Goal: Use online tool/utility: Use online tool/utility

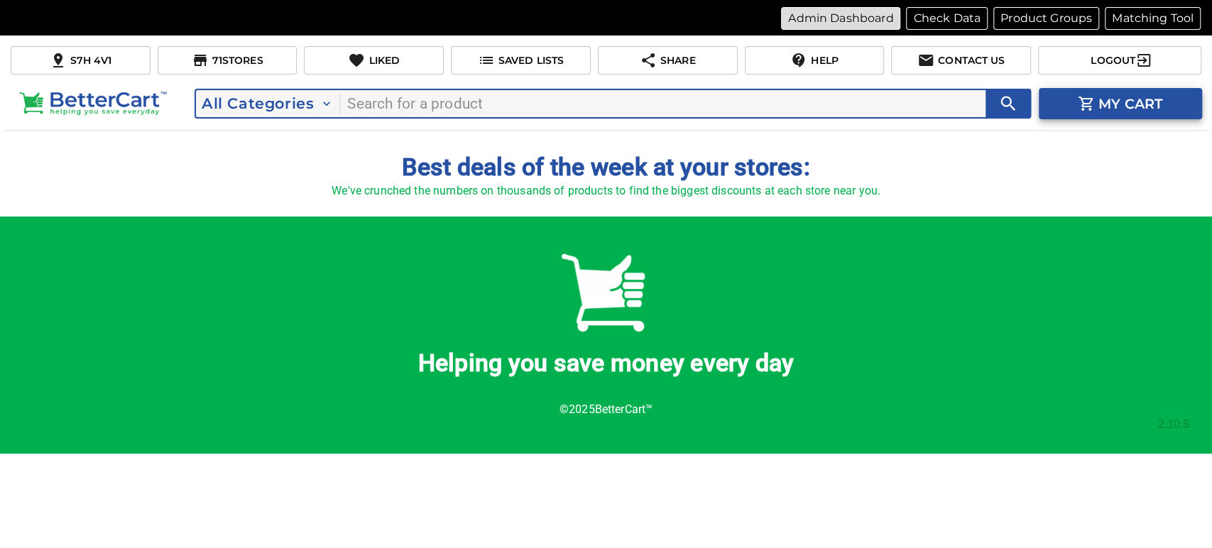
click at [788, 17] on p "Admin Dashboard" at bounding box center [840, 18] width 105 height 17
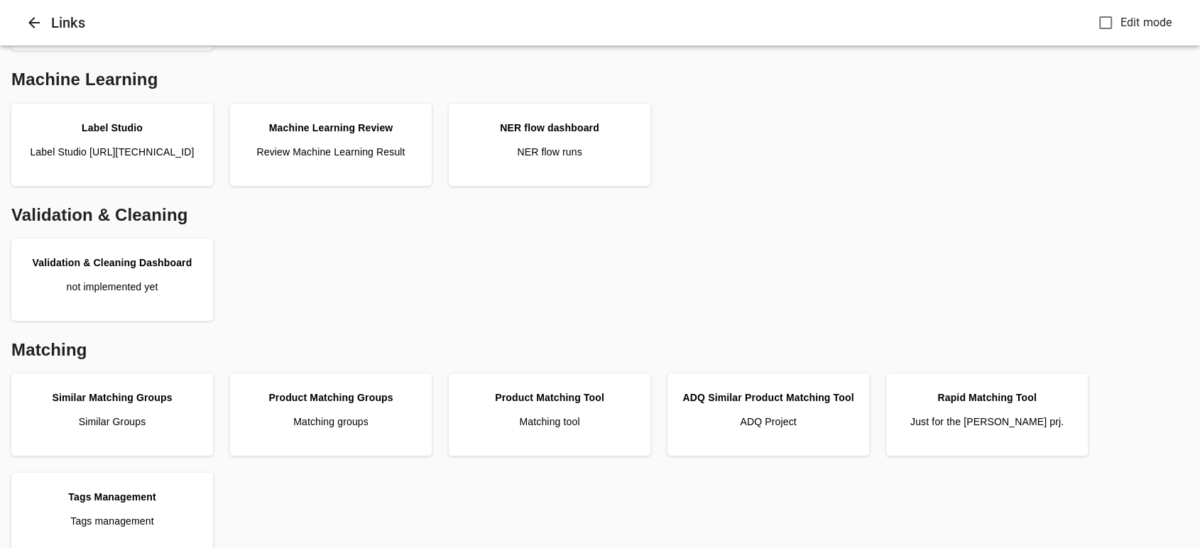
scroll to position [315, 0]
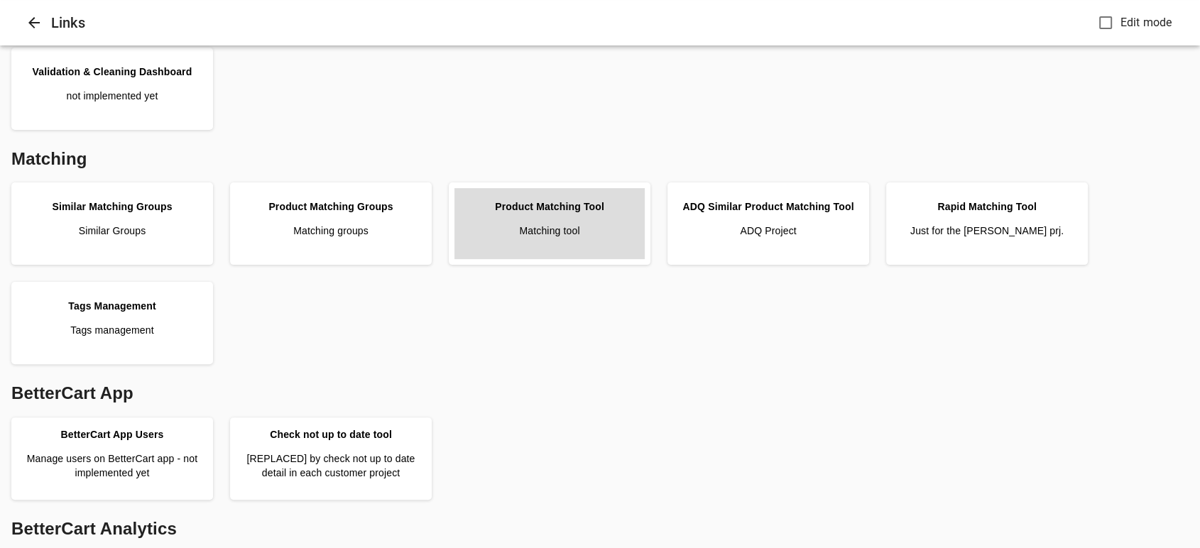
click at [578, 227] on p "Matching tool" at bounding box center [549, 231] width 60 height 14
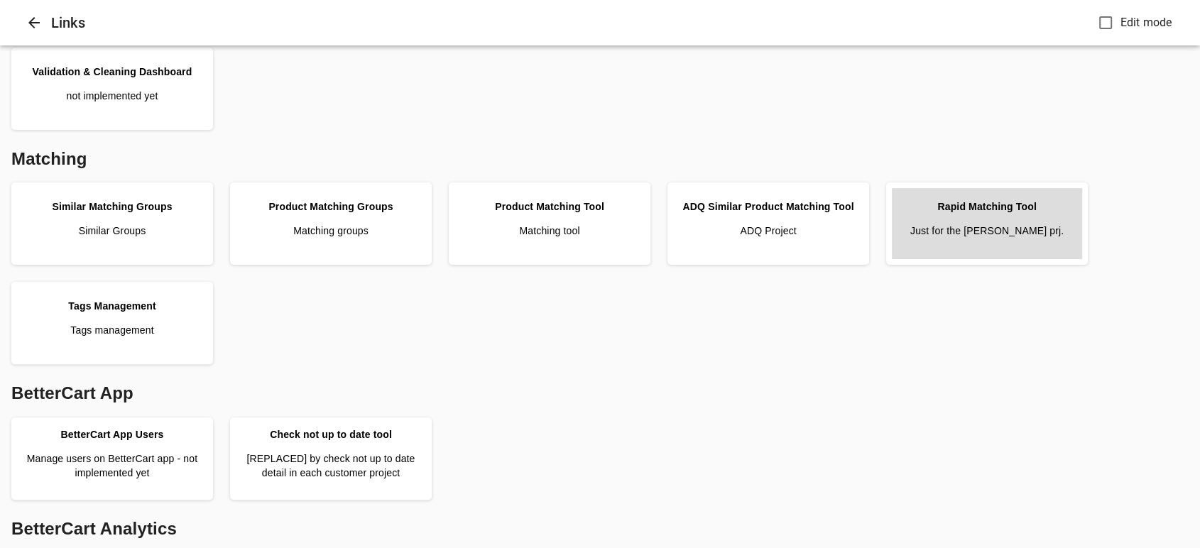
click at [955, 226] on p "Just for the [PERSON_NAME] prj." at bounding box center [986, 231] width 153 height 14
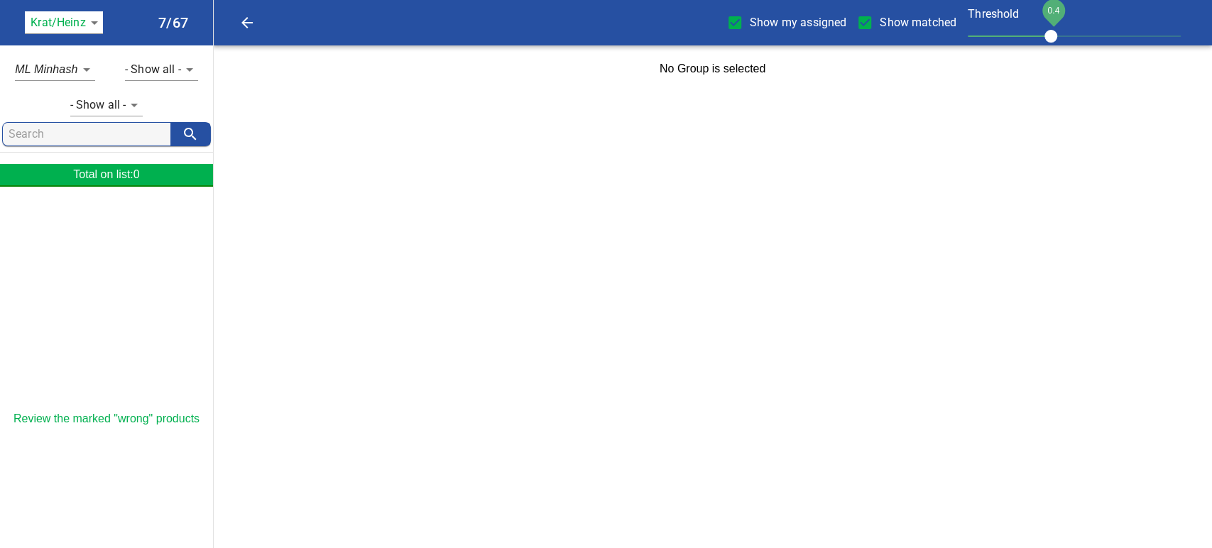
click at [100, 26] on body "tspan{white-space:pre} Show my assigned Show matched Threshold 0.4 Krat/Heinz 1…" at bounding box center [606, 46] width 1212 height 92
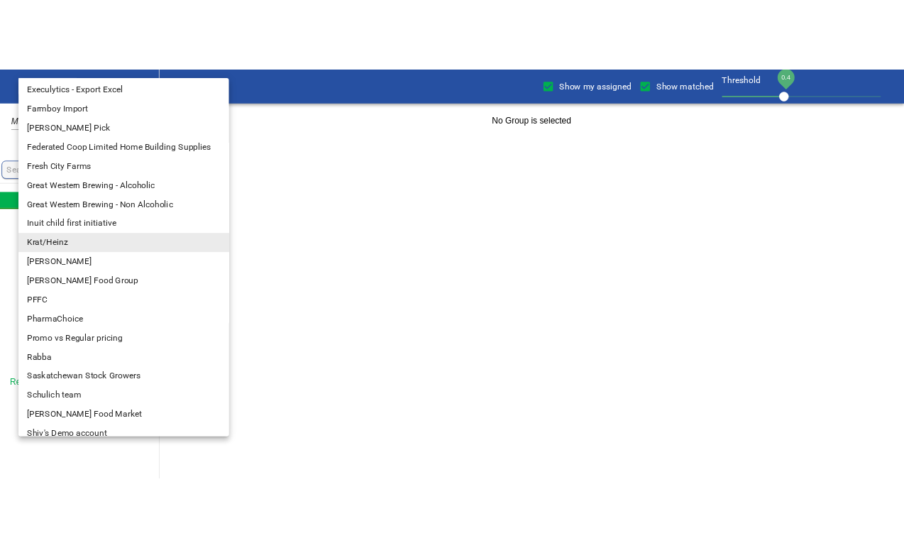
scroll to position [158, 0]
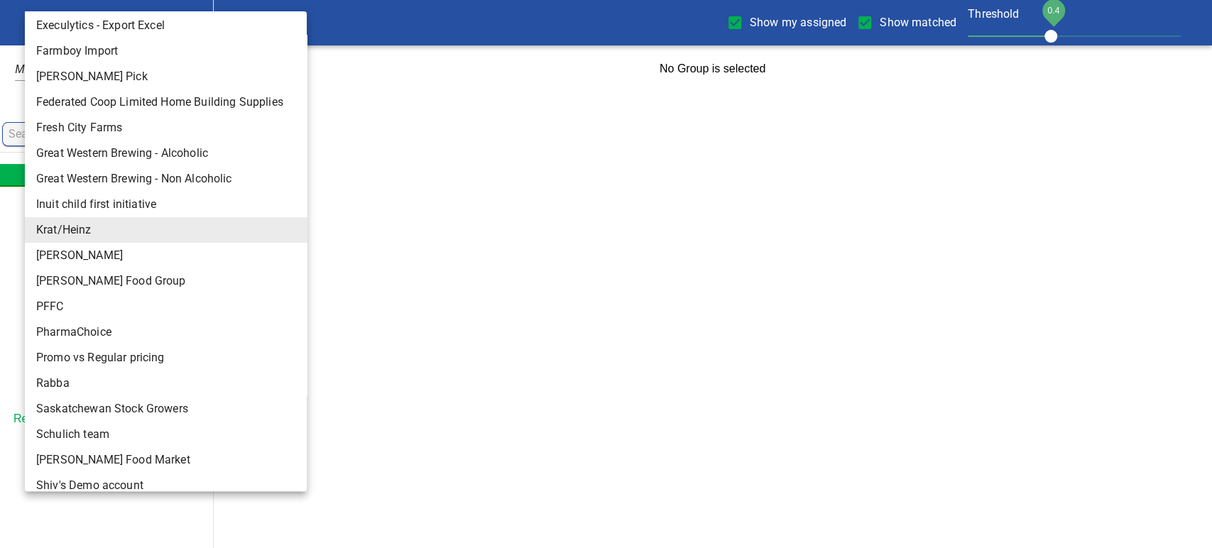
click at [66, 390] on li "Rabba" at bounding box center [172, 384] width 294 height 26
type input "142"
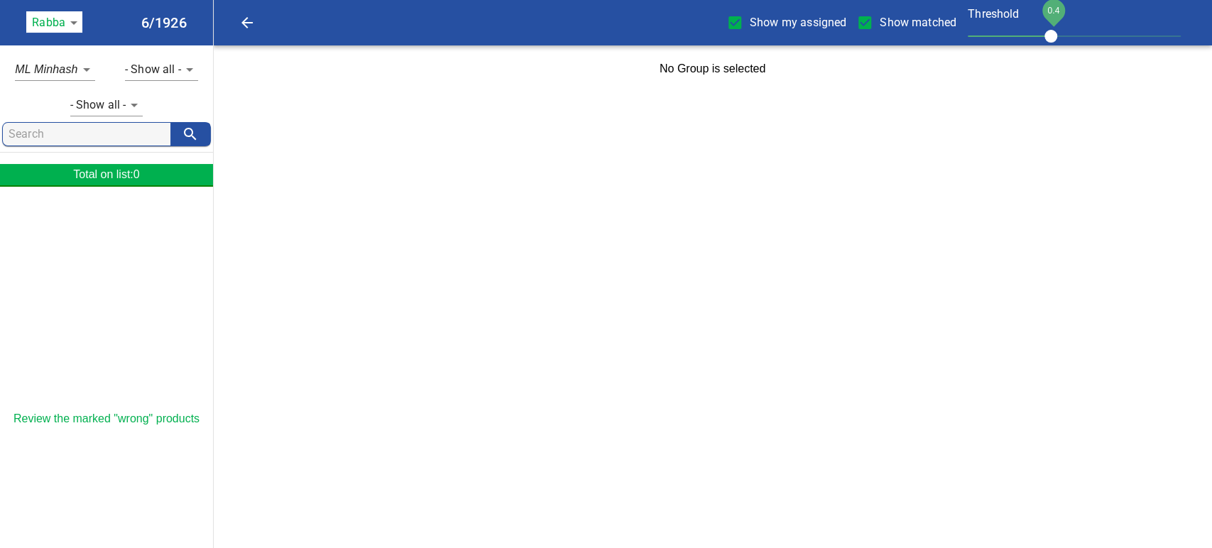
click at [752, 28] on span "Show my assigned" at bounding box center [798, 22] width 97 height 17
click at [750, 28] on input "Show my assigned" at bounding box center [735, 23] width 30 height 30
checkbox input "false"
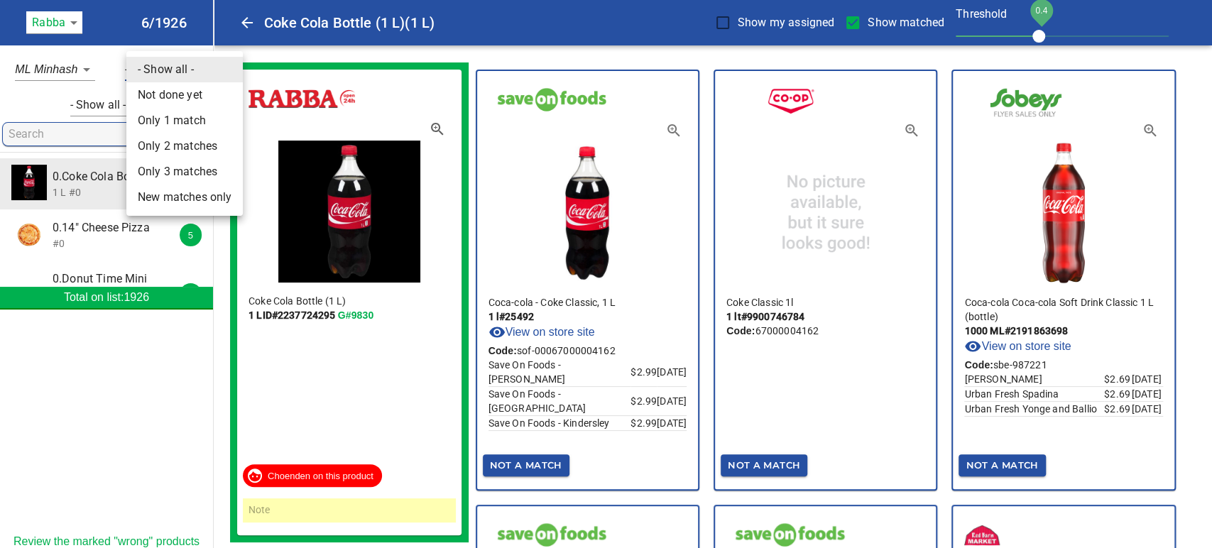
click at [188, 95] on li "Not done yet" at bounding box center [184, 95] width 116 height 26
type input "0"
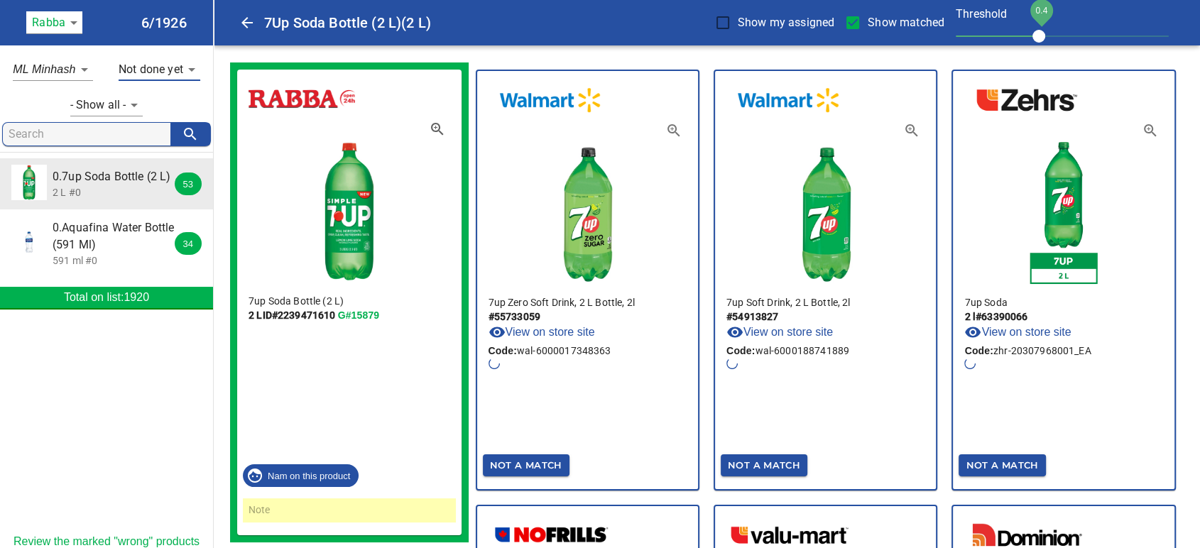
click at [877, 26] on span "Show matched" at bounding box center [905, 22] width 77 height 17
click at [867, 26] on input "Show matched" at bounding box center [853, 23] width 30 height 30
checkbox input "false"
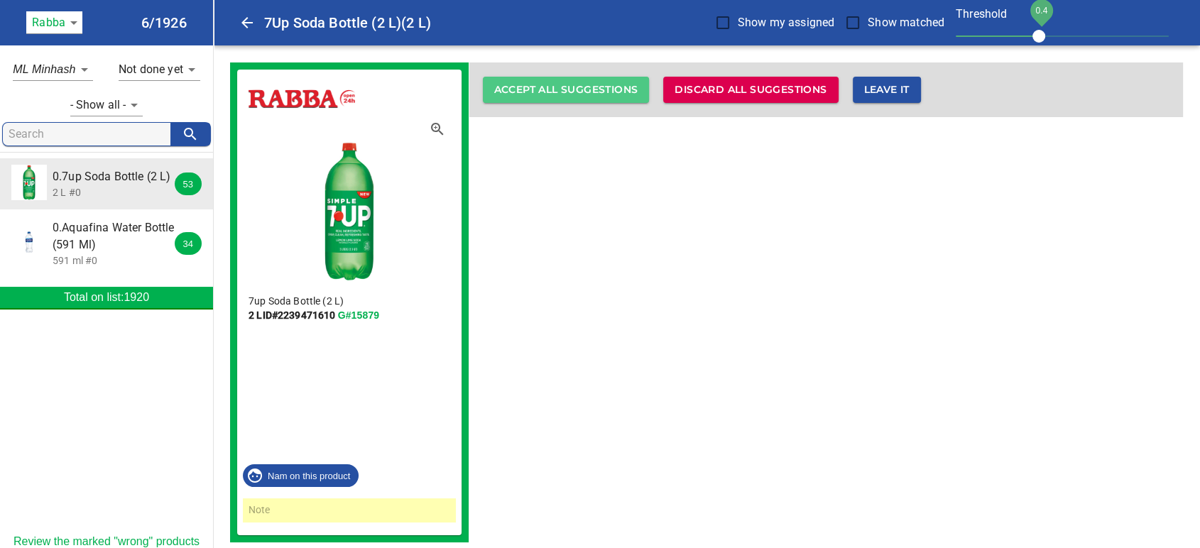
click at [606, 98] on span "Accept all suggestions" at bounding box center [566, 90] width 144 height 18
click at [584, 86] on span "Accept all suggestions" at bounding box center [566, 90] width 144 height 18
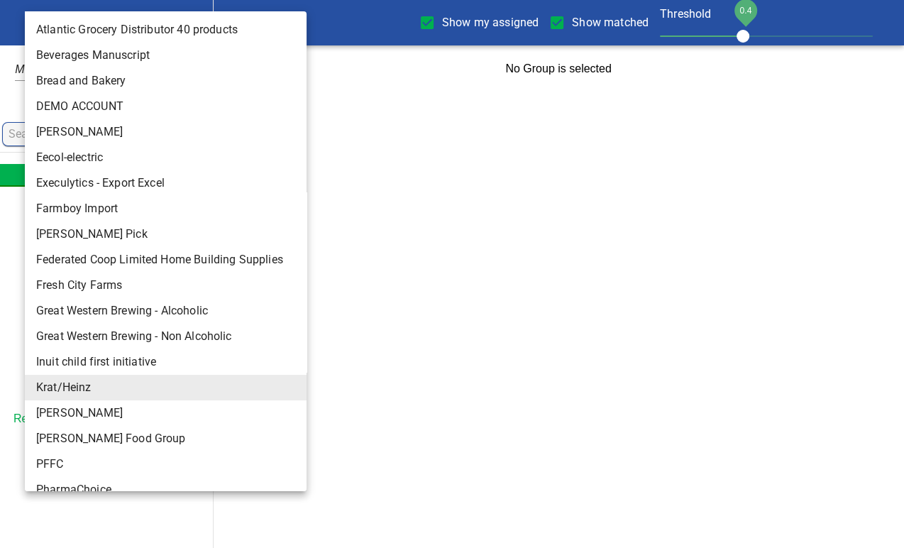
click at [94, 22] on body "tspan{white-space:pre} Show my assigned Show matched Threshold 0.4 Krat/Heinz 1…" at bounding box center [452, 46] width 904 height 92
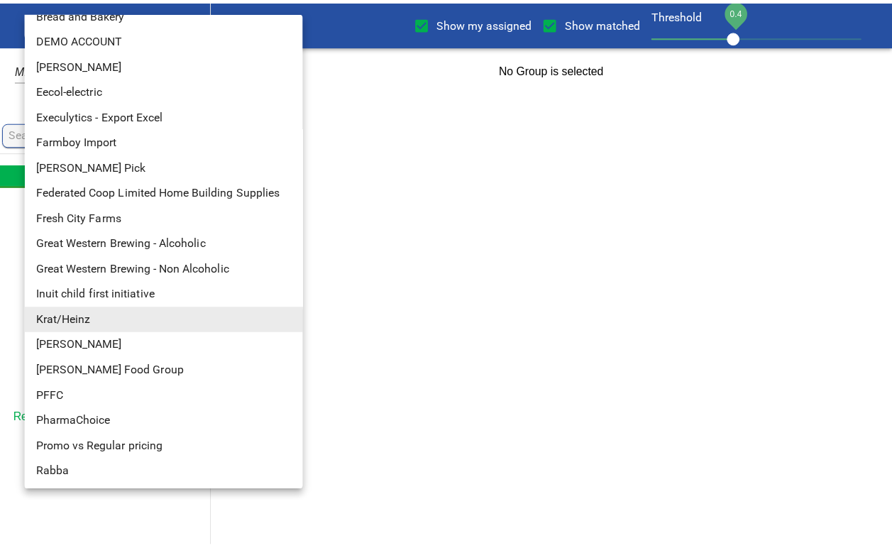
scroll to position [236, 0]
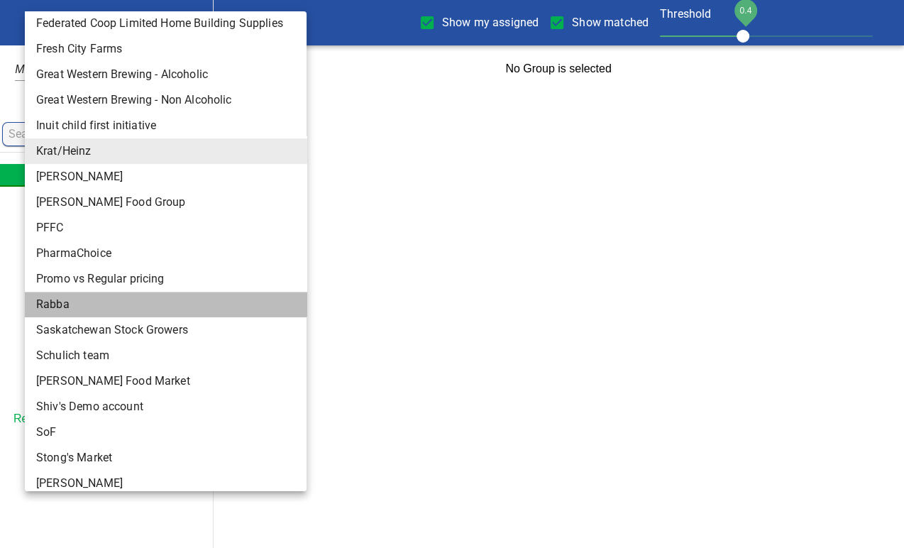
click at [66, 312] on li "Rabba" at bounding box center [172, 305] width 294 height 26
type input "142"
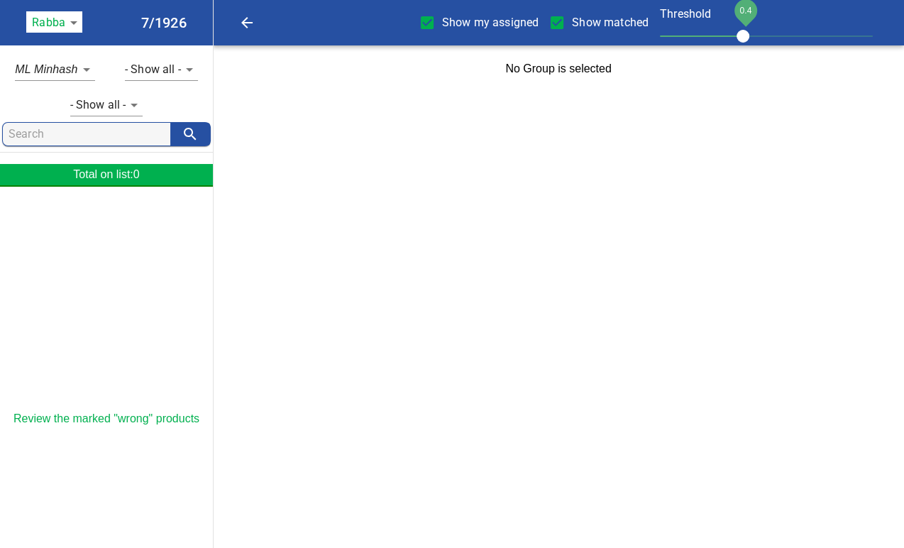
click at [459, 24] on span "Show my assigned" at bounding box center [490, 22] width 97 height 17
click at [442, 24] on input "Show my assigned" at bounding box center [427, 23] width 30 height 30
checkbox input "false"
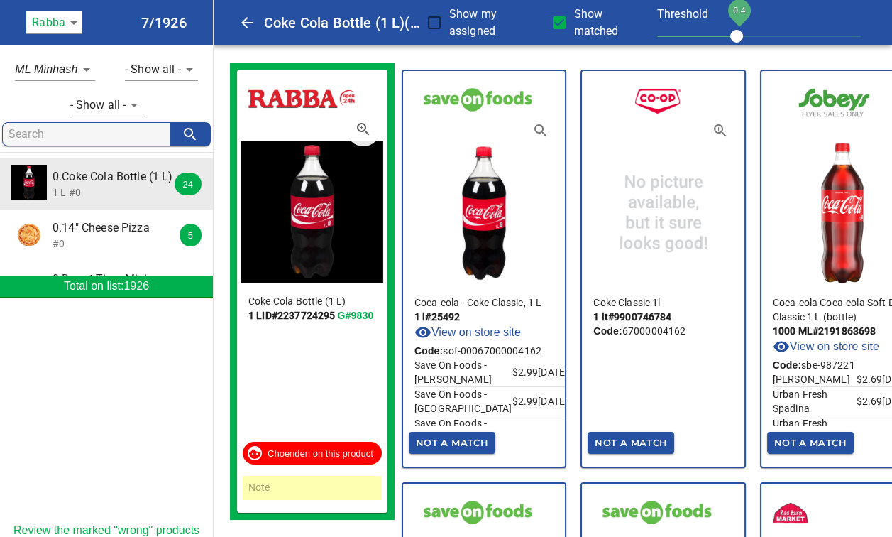
click at [583, 24] on span "Show matched" at bounding box center [610, 23] width 72 height 34
click at [574, 24] on input "Show matched" at bounding box center [559, 23] width 30 height 30
checkbox input "false"
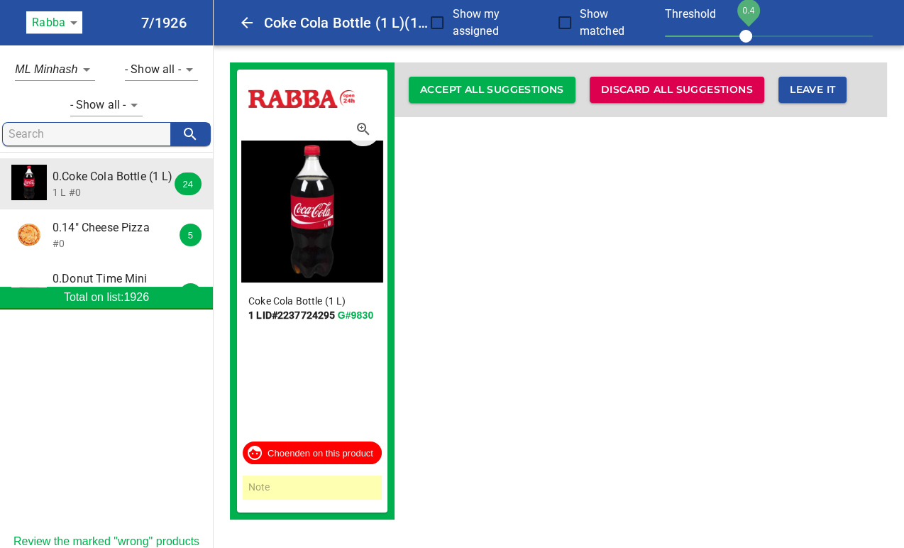
click at [180, 68] on body "tspan{white-space:pre} Coke Cola Bottle (1 L) (1 L) Show my assigned Show match…" at bounding box center [452, 268] width 904 height 537
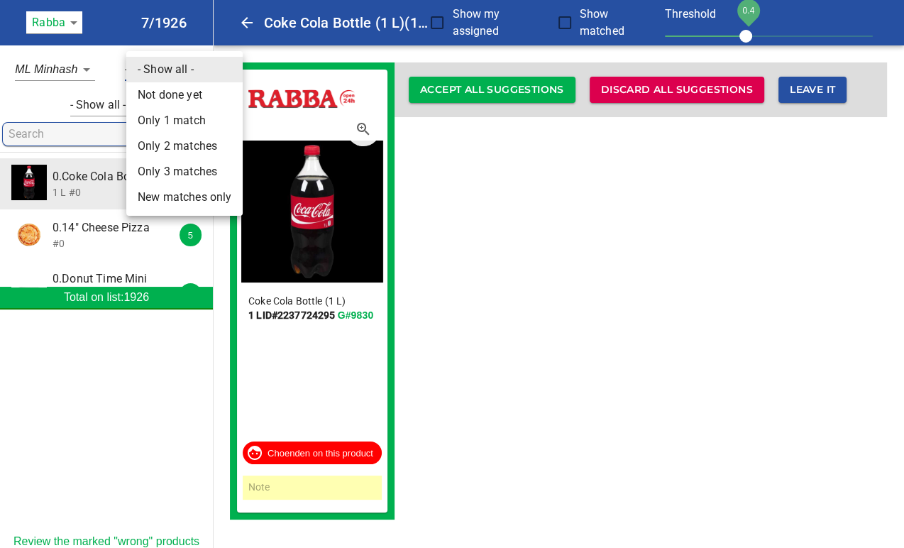
click at [183, 100] on li "Not done yet" at bounding box center [184, 95] width 116 height 26
type input "0"
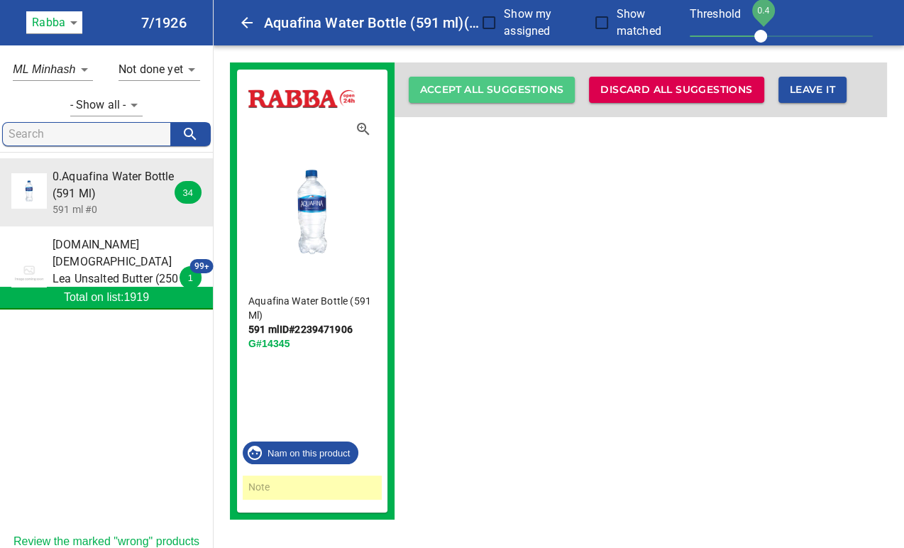
click at [496, 94] on span "Accept all suggestions" at bounding box center [492, 90] width 144 height 18
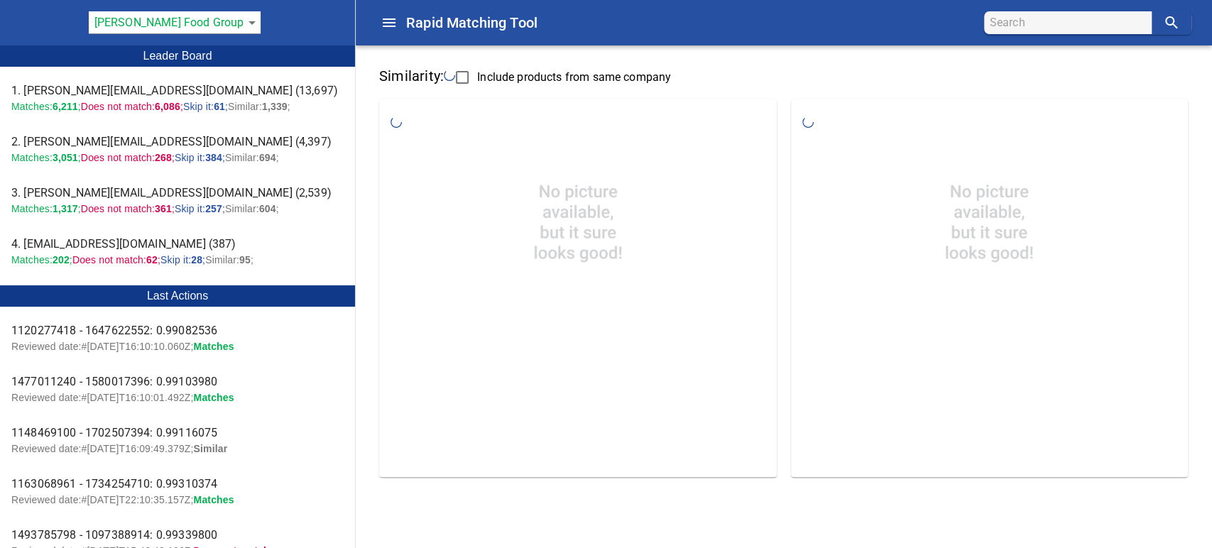
click at [230, 25] on body "tspan{white-space:pre} Rapid Matching Tool Pattison Food Group 128 Leader Board…" at bounding box center [606, 250] width 1212 height 501
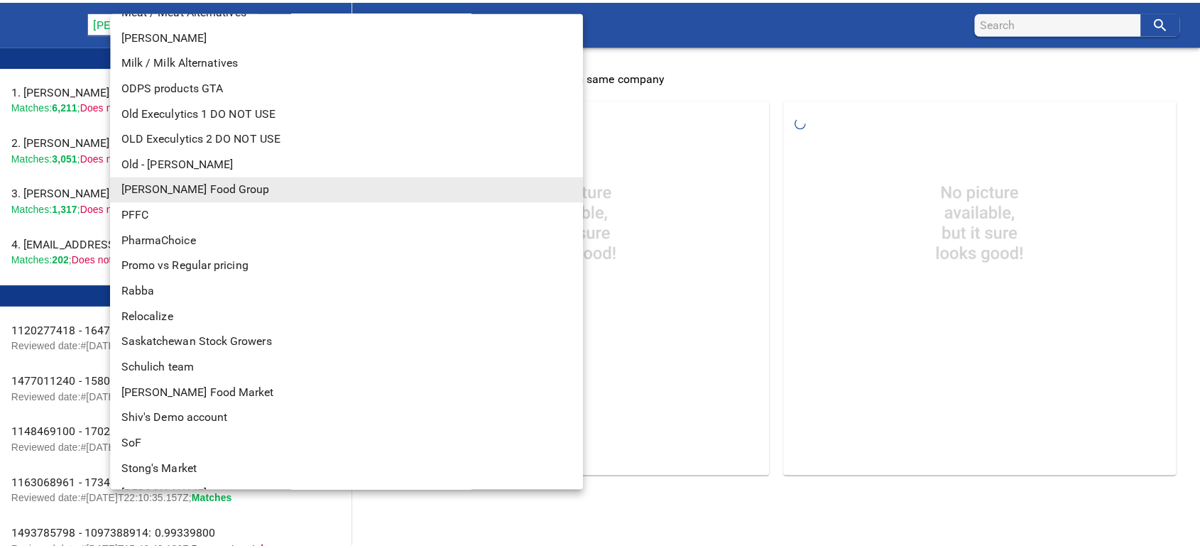
scroll to position [757, 0]
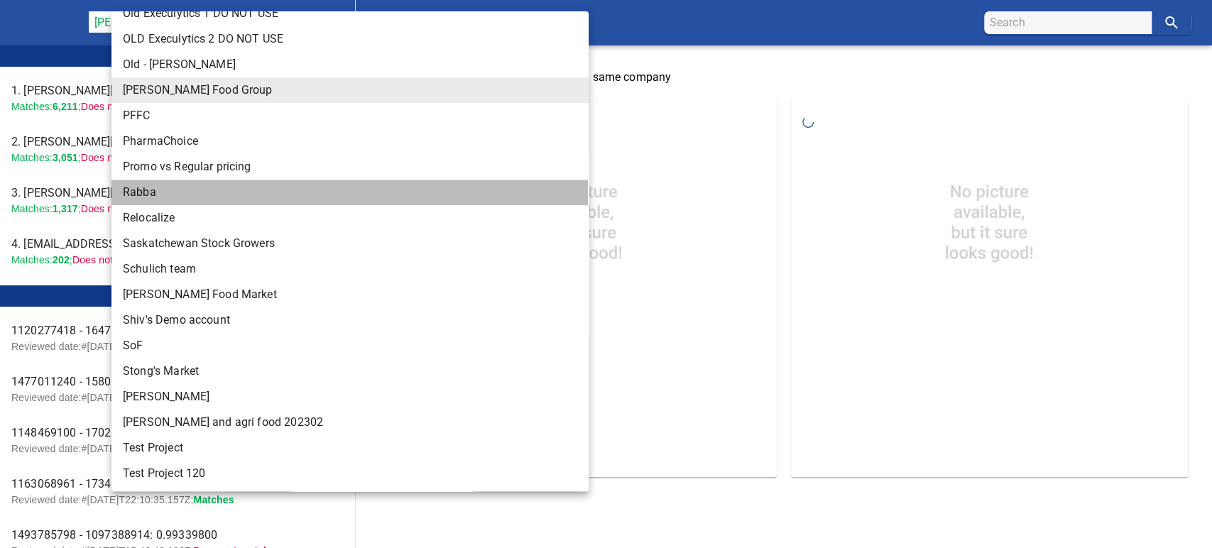
click at [148, 192] on li "Rabba" at bounding box center [355, 193] width 489 height 26
type input "142"
